Goal: Task Accomplishment & Management: Manage account settings

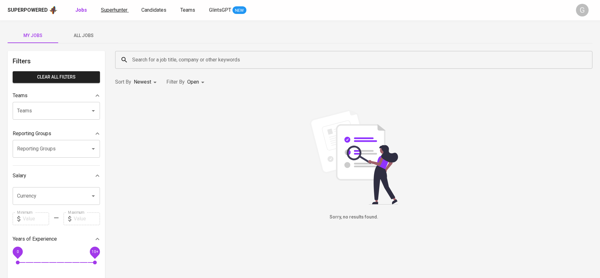
click at [116, 9] on span "Superhunter" at bounding box center [114, 10] width 27 height 6
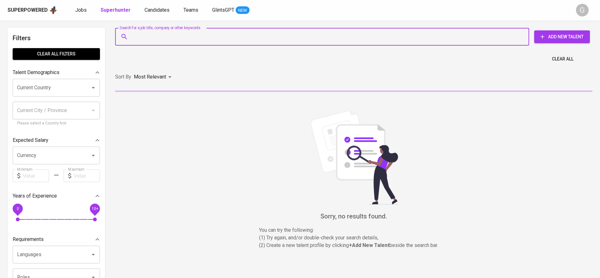
click at [164, 40] on input "Search for a job title, company or other keywords" at bounding box center [324, 37] width 386 height 12
paste input "[EMAIL_ADDRESS][DOMAIN_NAME]"
type input "[EMAIL_ADDRESS][DOMAIN_NAME]"
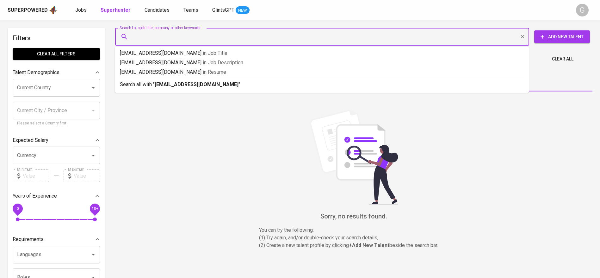
click at [373, 34] on input "Search for a job title, company or other keywords" at bounding box center [324, 37] width 386 height 12
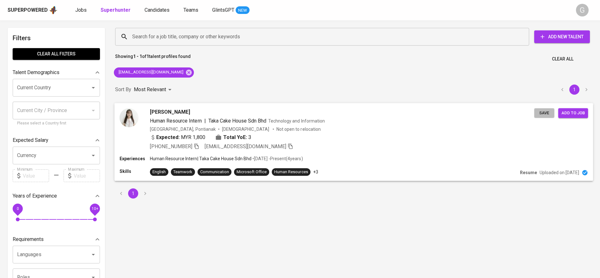
click at [542, 113] on span "Save" at bounding box center [544, 112] width 14 height 7
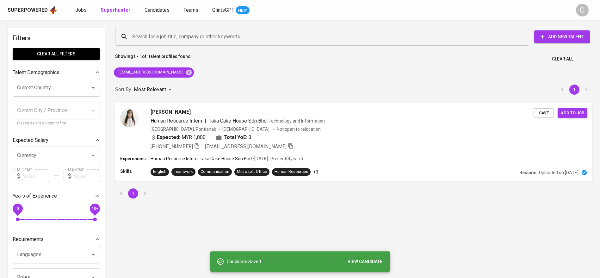
click at [152, 8] on span "Candidates" at bounding box center [156, 10] width 25 height 6
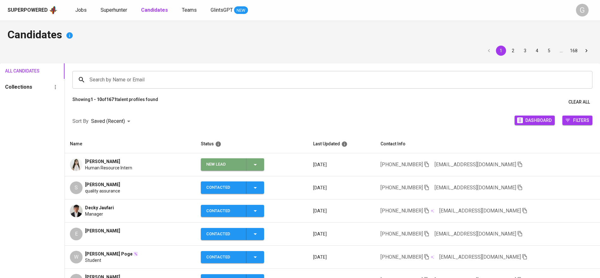
click at [259, 165] on icon "button" at bounding box center [255, 165] width 8 height 8
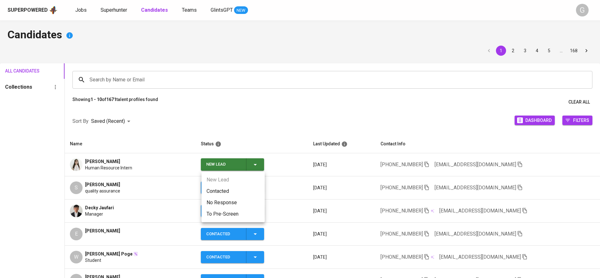
click at [247, 188] on li "Contacted" at bounding box center [232, 190] width 63 height 11
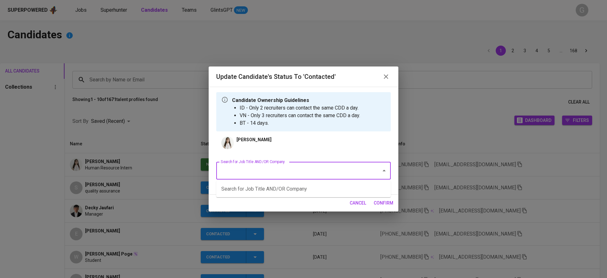
click at [258, 169] on input "Search for Job Title AND/OR Company" at bounding box center [294, 170] width 151 height 12
type input "evergreen"
type input "f"
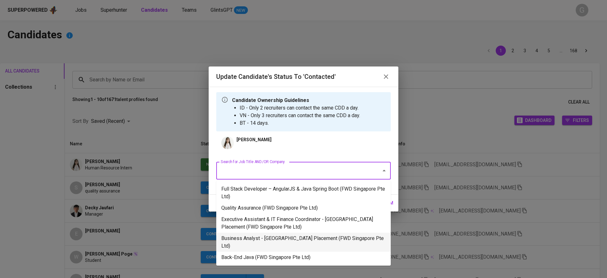
click at [265, 234] on li "Business Analyst - [GEOGRAPHIC_DATA] Placement (FWD Singapore Pte Ltd)" at bounding box center [303, 241] width 174 height 19
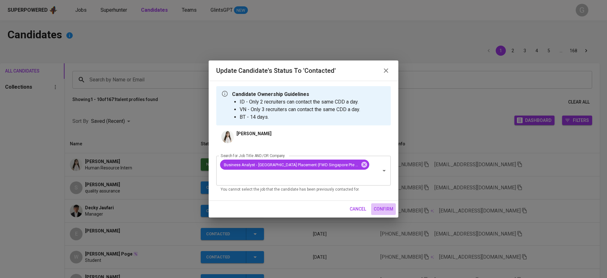
click at [379, 205] on span "confirm" at bounding box center [384, 209] width 20 height 8
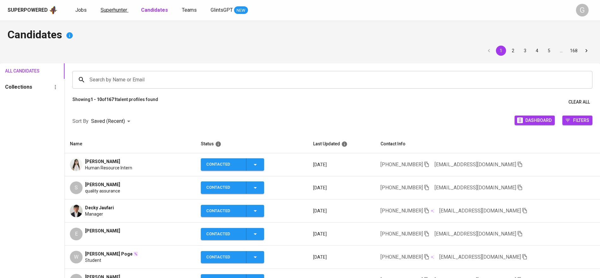
click at [111, 10] on span "Superhunter" at bounding box center [114, 10] width 27 height 6
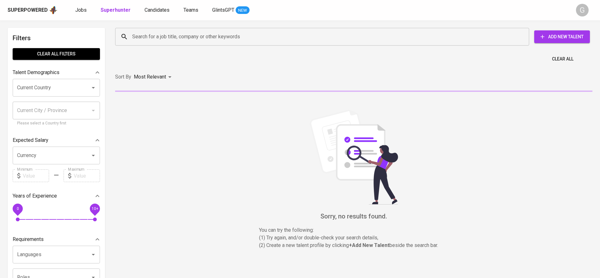
click at [195, 31] on input "Search for a job title, company or other keywords" at bounding box center [324, 37] width 386 height 12
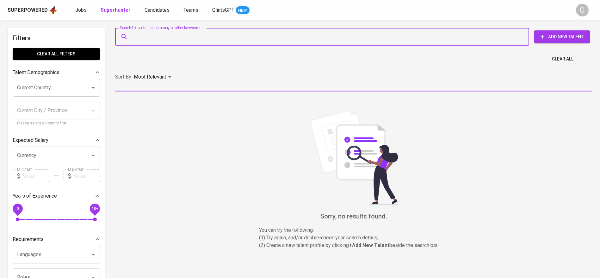
paste input "[EMAIL_ADDRESS][DOMAIN_NAME]"
type input "[EMAIL_ADDRESS][DOMAIN_NAME]"
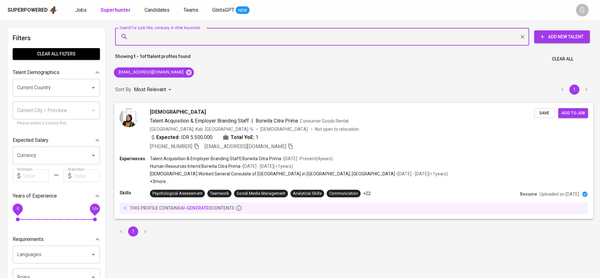
click at [544, 111] on span "Save" at bounding box center [544, 112] width 14 height 7
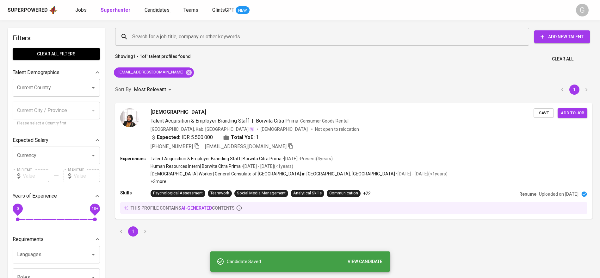
click at [157, 9] on span "Candidates" at bounding box center [156, 10] width 25 height 6
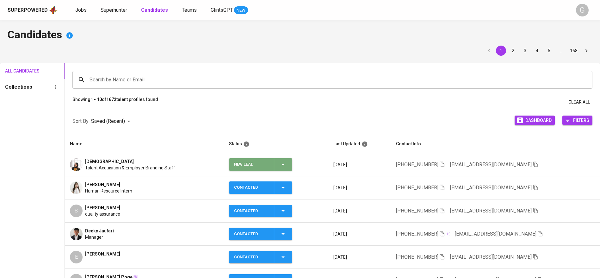
click at [283, 164] on icon "button" at bounding box center [283, 165] width 8 height 8
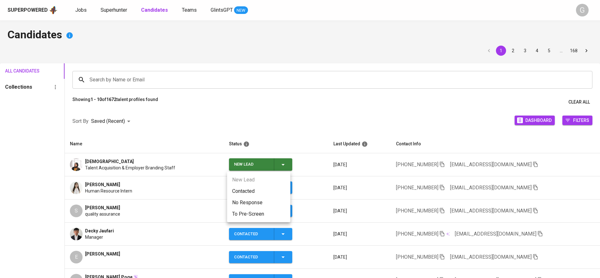
click at [246, 194] on li "Contacted" at bounding box center [258, 190] width 63 height 11
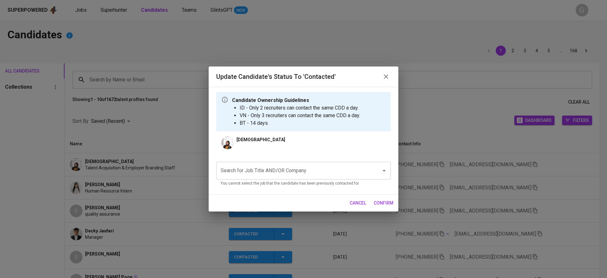
click at [255, 177] on div "Search for Job Title AND/OR Company" at bounding box center [303, 171] width 174 height 18
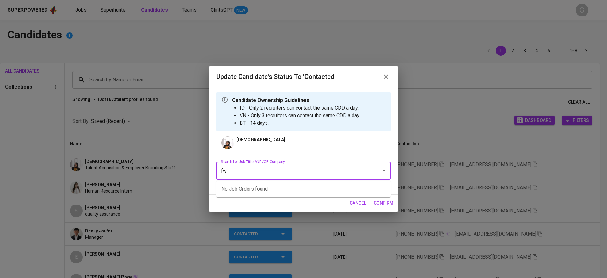
type input "f"
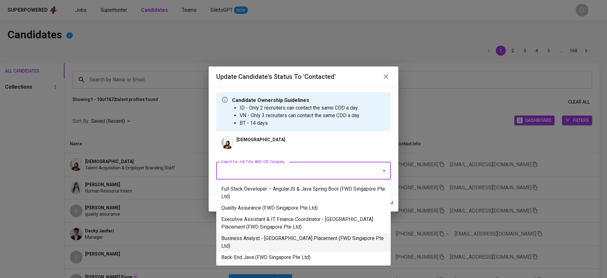
click at [260, 233] on li "Business Analyst - [GEOGRAPHIC_DATA] Placement (FWD Singapore Pte Ltd)" at bounding box center [303, 241] width 174 height 19
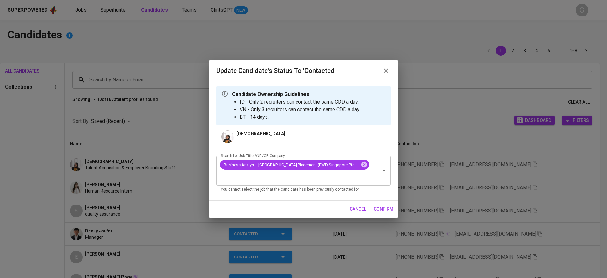
click at [379, 205] on span "confirm" at bounding box center [384, 209] width 20 height 8
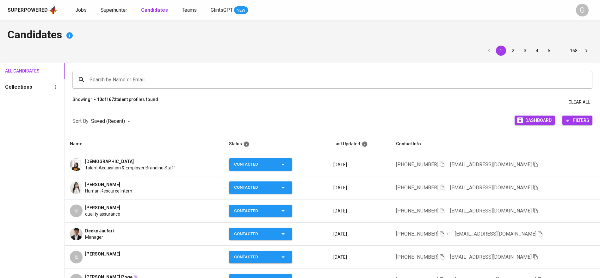
click at [119, 10] on span "Superhunter" at bounding box center [114, 10] width 27 height 6
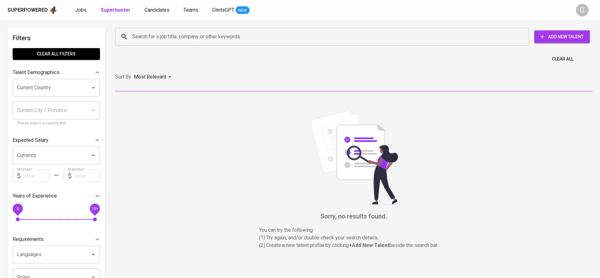
click at [160, 41] on input "Search for a job title, company or other keywords" at bounding box center [324, 37] width 386 height 12
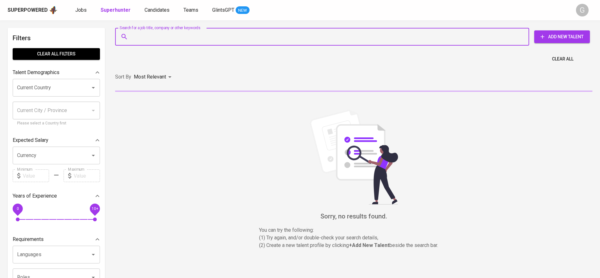
paste input "[EMAIL_ADDRESS][DOMAIN_NAME]"
type input "[EMAIL_ADDRESS][DOMAIN_NAME]"
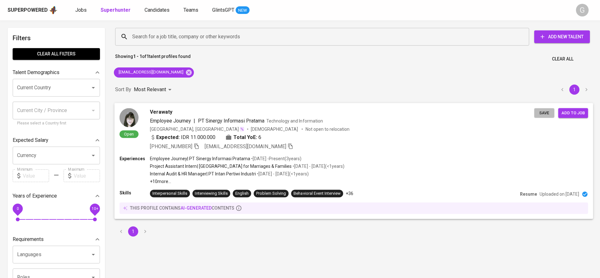
click at [547, 114] on span "Save" at bounding box center [544, 112] width 14 height 7
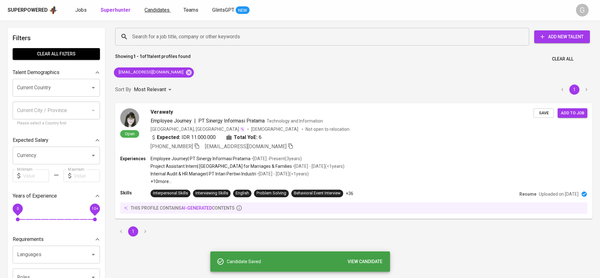
click at [157, 12] on span "Candidates" at bounding box center [156, 10] width 25 height 6
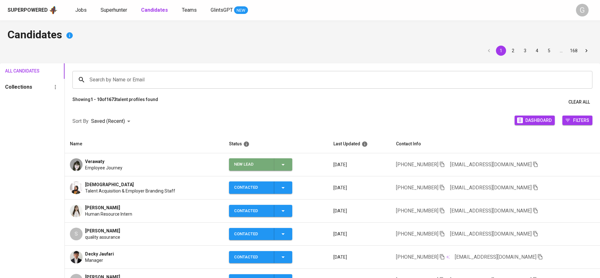
click at [283, 163] on icon "button" at bounding box center [283, 165] width 8 height 8
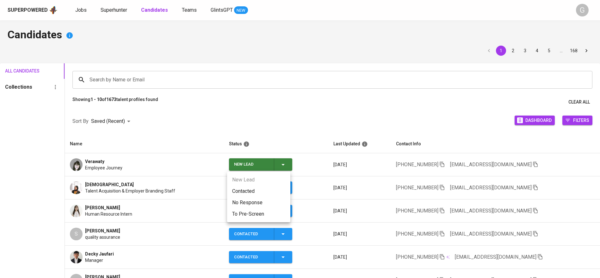
click at [252, 191] on li "Contacted" at bounding box center [258, 190] width 63 height 11
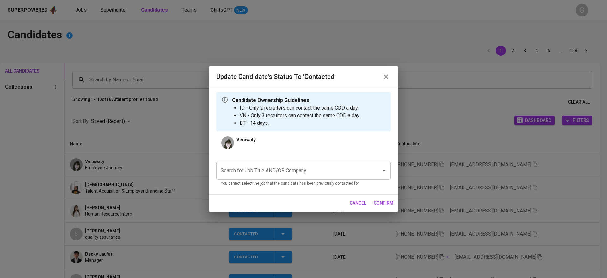
click at [254, 165] on input "Search for Job Title AND/OR Company" at bounding box center [294, 170] width 151 height 12
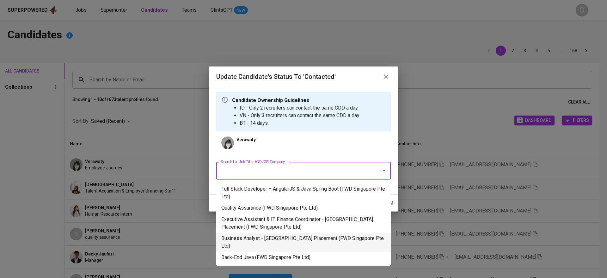
click at [253, 235] on li "Business Analyst - [GEOGRAPHIC_DATA] Placement (FWD Singapore Pte Ltd)" at bounding box center [303, 241] width 174 height 19
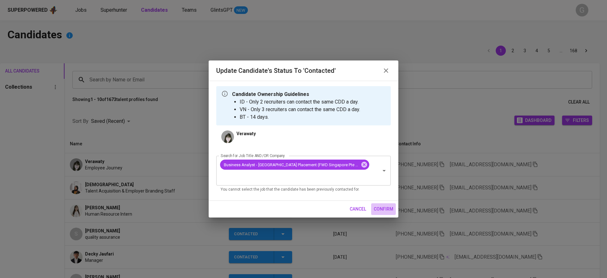
click at [386, 205] on span "confirm" at bounding box center [384, 209] width 20 height 8
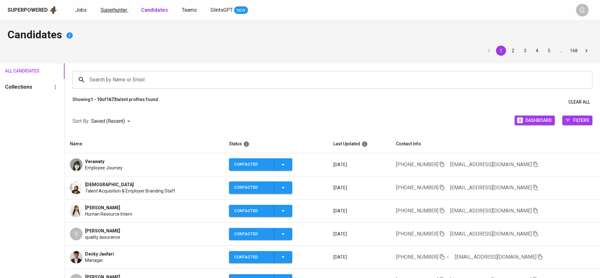
click at [118, 7] on span "Superhunter" at bounding box center [114, 10] width 27 height 6
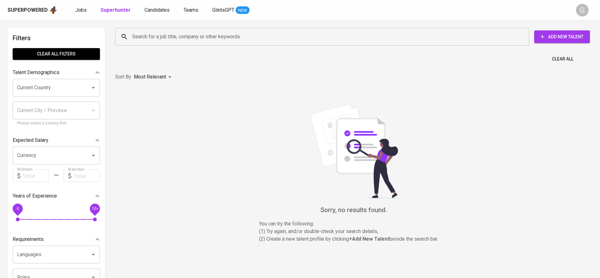
click at [149, 34] on input "Search for a job title, company or other keywords" at bounding box center [324, 37] width 386 height 12
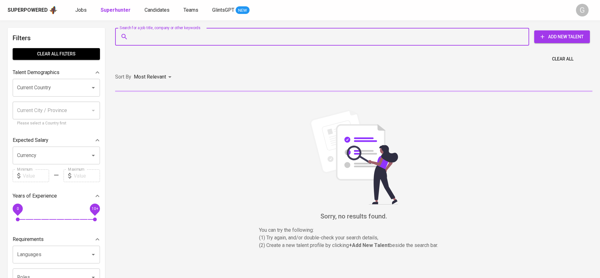
paste input "[EMAIL_ADDRESS][DOMAIN_NAME]"
type input "[EMAIL_ADDRESS][DOMAIN_NAME]"
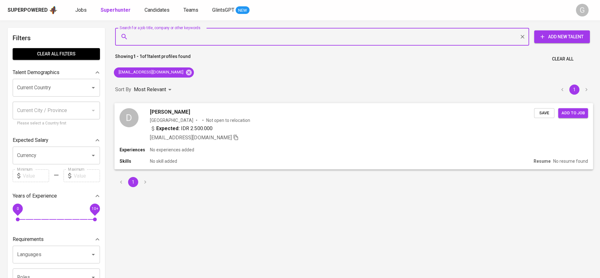
click at [543, 112] on span "Save" at bounding box center [544, 112] width 14 height 7
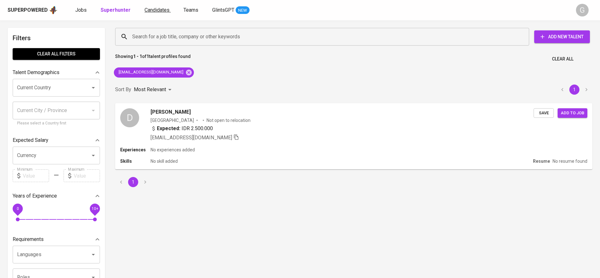
click at [152, 11] on span "Candidates" at bounding box center [156, 10] width 25 height 6
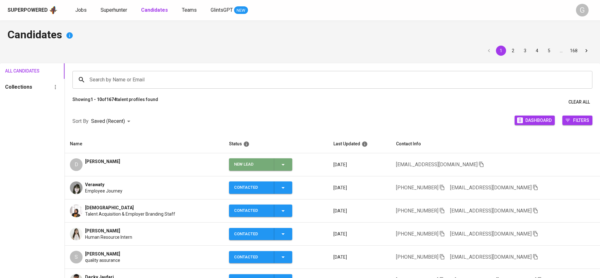
click at [284, 164] on icon "button" at bounding box center [283, 165] width 8 height 8
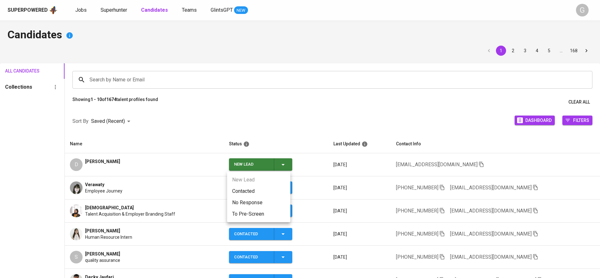
click at [270, 193] on li "Contacted" at bounding box center [258, 190] width 63 height 11
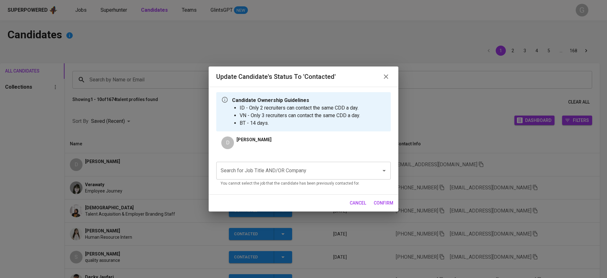
click at [278, 168] on input "Search for Job Title AND/OR Company" at bounding box center [294, 170] width 151 height 12
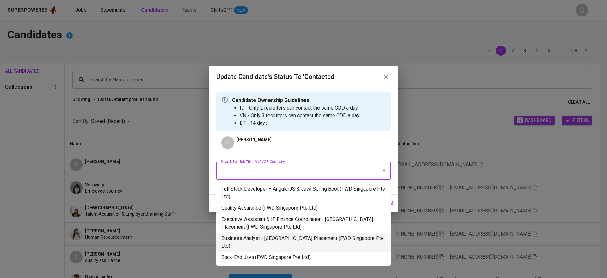
click at [256, 237] on li "Business Analyst - [GEOGRAPHIC_DATA] Placement (FWD Singapore Pte Ltd)" at bounding box center [303, 241] width 174 height 19
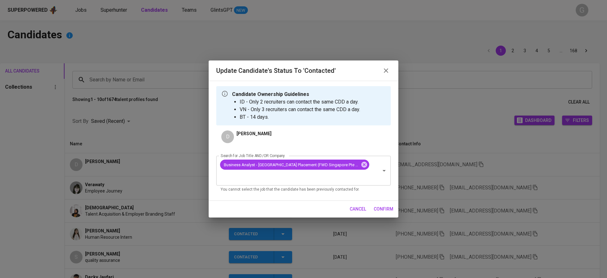
click at [380, 205] on span "confirm" at bounding box center [384, 209] width 20 height 8
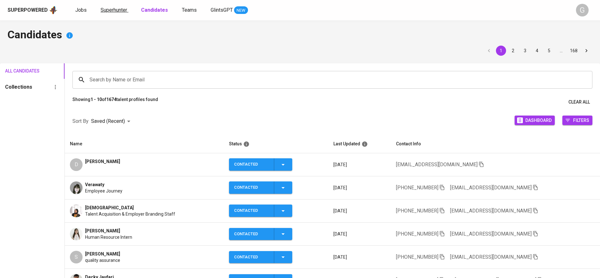
click at [123, 8] on span "Superhunter" at bounding box center [114, 10] width 27 height 6
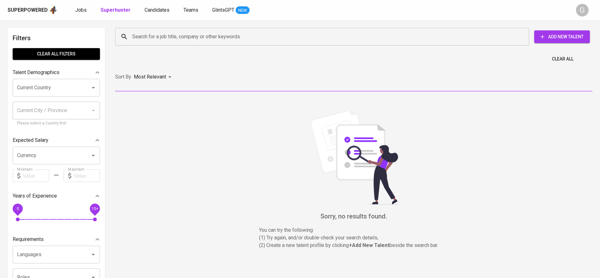
click at [163, 33] on input "Search for a job title, company or other keywords" at bounding box center [324, 37] width 386 height 12
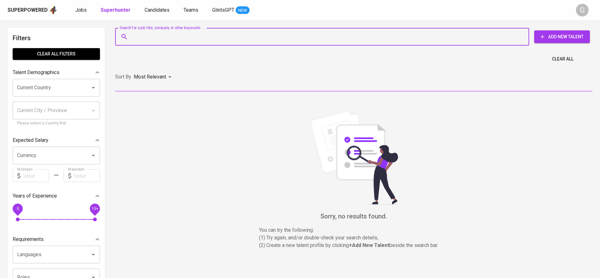
paste input "[EMAIL_ADDRESS][DOMAIN_NAME]"
type input "[EMAIL_ADDRESS][DOMAIN_NAME]"
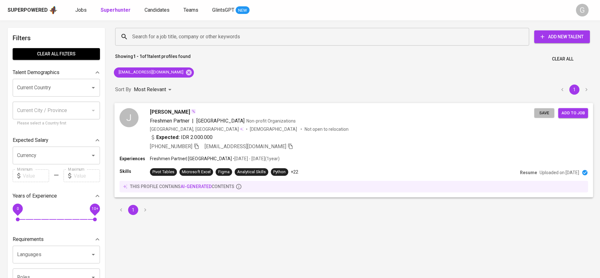
click at [538, 113] on span "Save" at bounding box center [544, 112] width 14 height 7
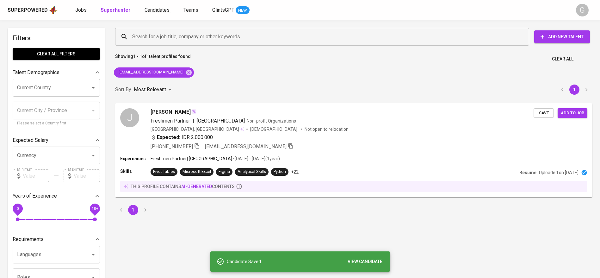
click at [161, 12] on span "Candidates" at bounding box center [156, 10] width 25 height 6
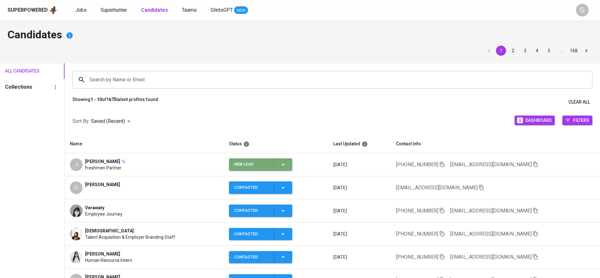
click at [284, 161] on icon "button" at bounding box center [283, 165] width 8 height 8
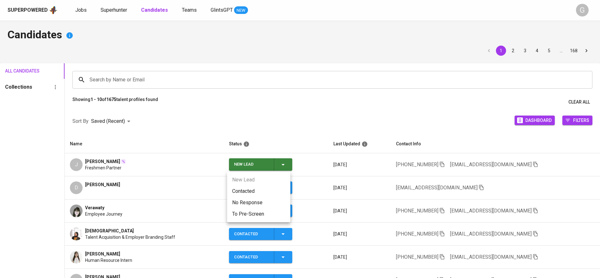
click at [268, 192] on li "Contacted" at bounding box center [258, 190] width 63 height 11
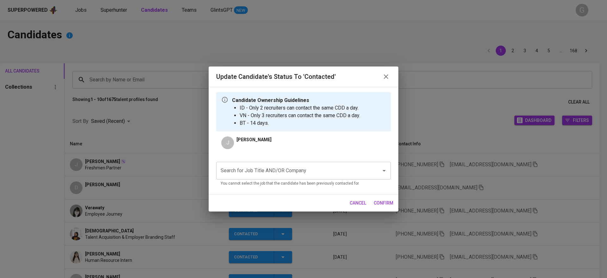
click at [306, 168] on input "Search for Job Title AND/OR Company" at bounding box center [294, 170] width 151 height 12
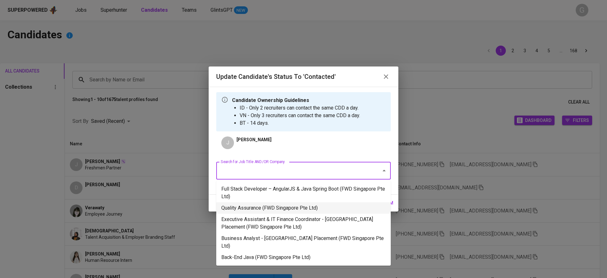
click at [273, 206] on li "Quality Assurance (FWD Singapore Pte Ltd)" at bounding box center [303, 207] width 174 height 11
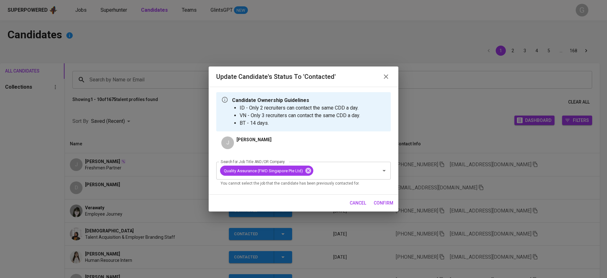
click at [386, 203] on span "confirm" at bounding box center [384, 203] width 20 height 8
